Goal: Task Accomplishment & Management: Use online tool/utility

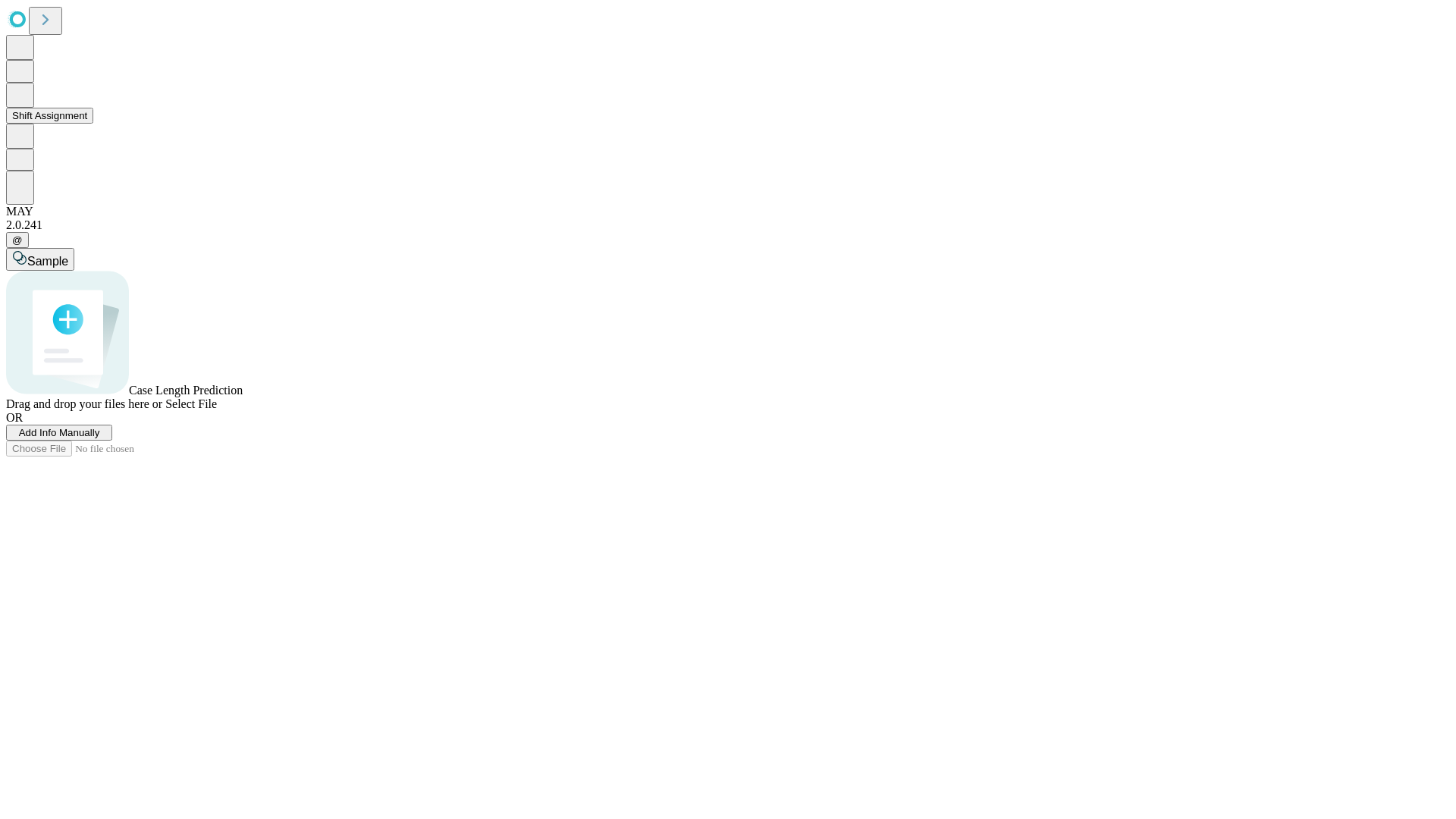
click at [94, 124] on button "Shift Assignment" at bounding box center [50, 115] width 88 height 16
